Goal: Task Accomplishment & Management: Complete application form

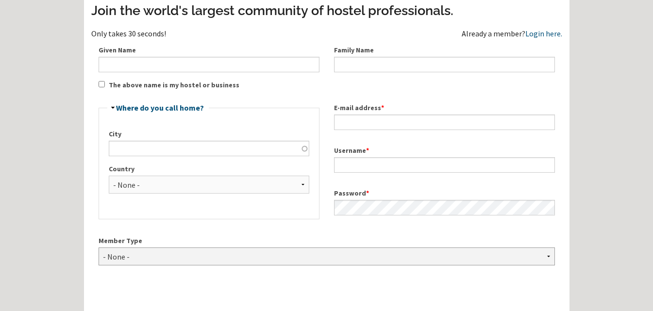
scroll to position [47, 0]
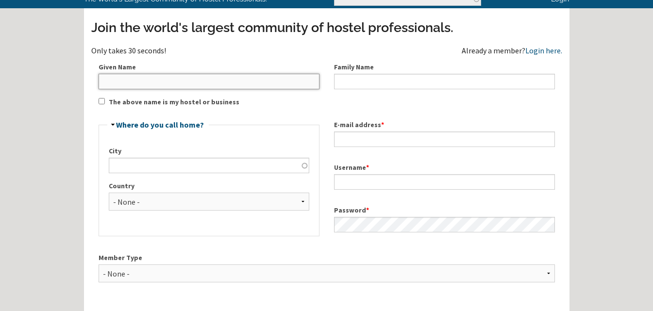
click at [119, 82] on input "Given Name" at bounding box center [209, 82] width 221 height 16
paste input "Puri Hotels"
type input "Puri Hotels"
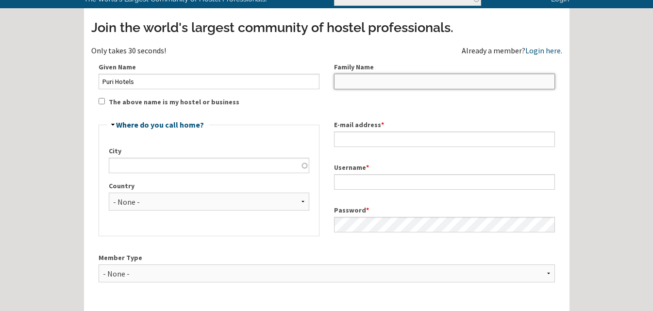
click at [349, 84] on input "Family Name" at bounding box center [444, 82] width 221 height 16
paste input "Puri Hotels"
type input "Puri Hotels"
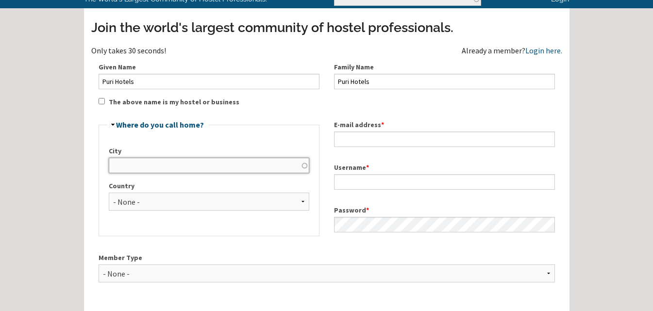
click at [164, 169] on input "City" at bounding box center [209, 166] width 200 height 16
click at [132, 169] on input "City" at bounding box center [209, 166] width 200 height 16
type input "Bhubaneswar"
select select "958"
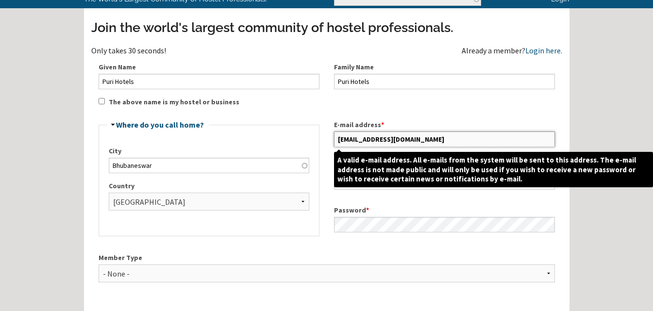
click at [423, 142] on input "citybit.india@gmail.com" at bounding box center [444, 140] width 221 height 16
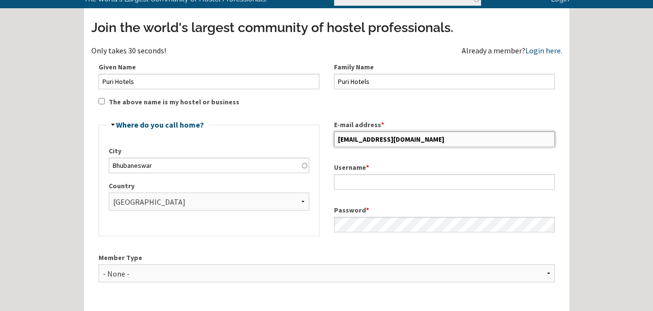
drag, startPoint x: 421, startPoint y: 138, endPoint x: 330, endPoint y: 142, distance: 90.9
click at [330, 142] on div "E-mail address * citybit.india@gmail.com" at bounding box center [444, 133] width 235 height 43
paste input "purihotelin"
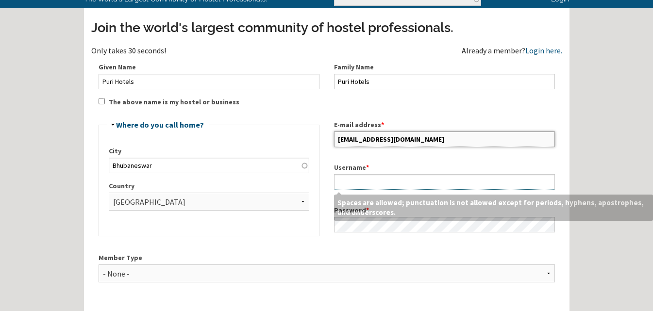
type input "[EMAIL_ADDRESS][DOMAIN_NAME]"
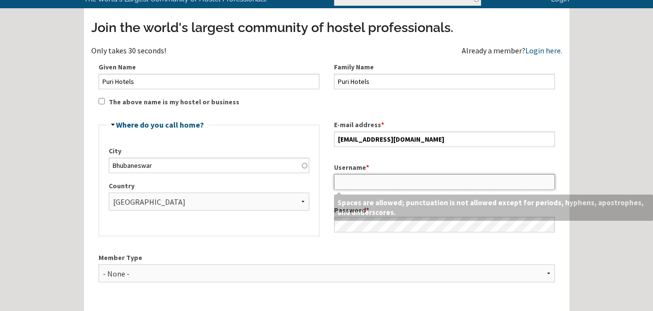
click at [361, 178] on input "Username *" at bounding box center [444, 182] width 221 height 16
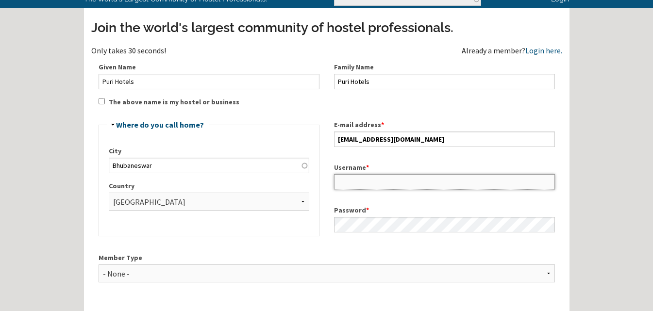
paste input "purihotels"
type input "purihotels"
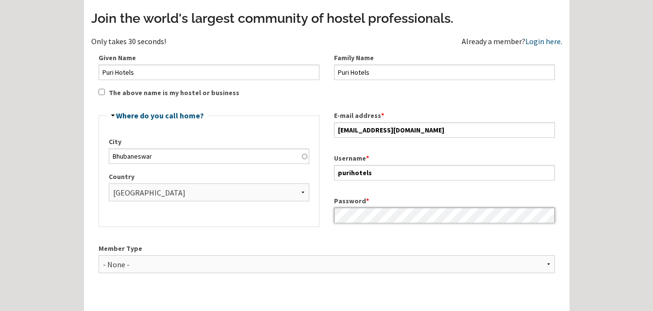
scroll to position [146, 0]
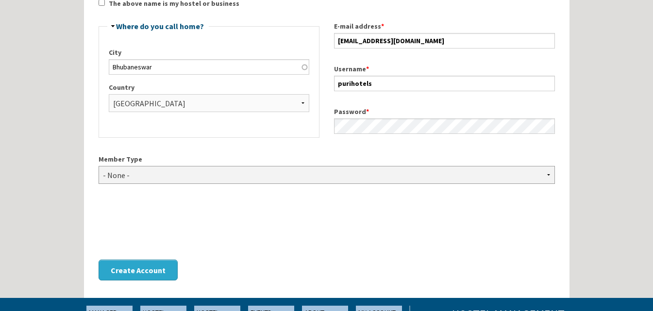
click at [118, 179] on select "- None - Hostel Owner Hostel Manager Hostel Investor Hostel Staff Hostel Volunt…" at bounding box center [327, 175] width 456 height 18
select select "1426"
click at [99, 166] on select "- None - Hostel Owner Hostel Manager Hostel Investor Hostel Staff Hostel Volunt…" at bounding box center [327, 175] width 456 height 18
click at [136, 274] on button "Create Account" at bounding box center [138, 270] width 79 height 21
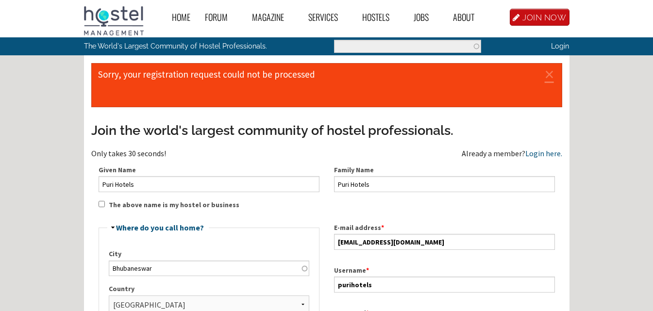
click at [101, 202] on input "The above name is my hostel or business" at bounding box center [102, 204] width 6 height 6
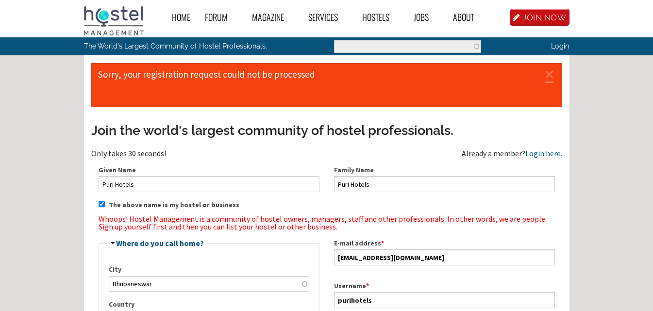
click at [99, 205] on input "The above name is my hostel or business" at bounding box center [102, 204] width 6 height 6
checkbox input "false"
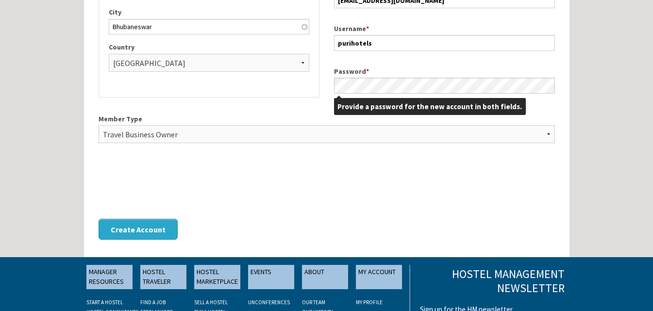
scroll to position [243, 0]
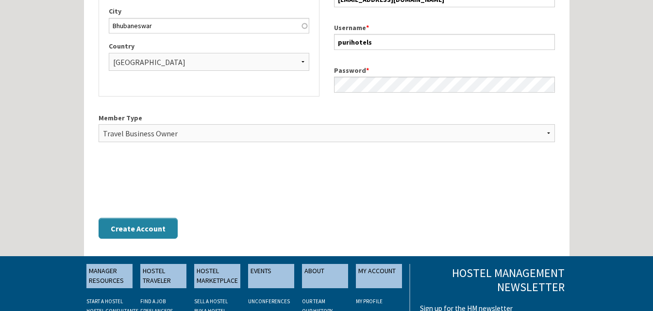
click at [140, 231] on button "Create Account" at bounding box center [138, 228] width 79 height 21
